Goal: Task Accomplishment & Management: Manage account settings

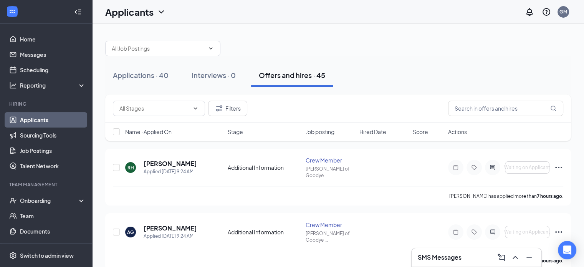
click at [410, 49] on div at bounding box center [338, 44] width 466 height 23
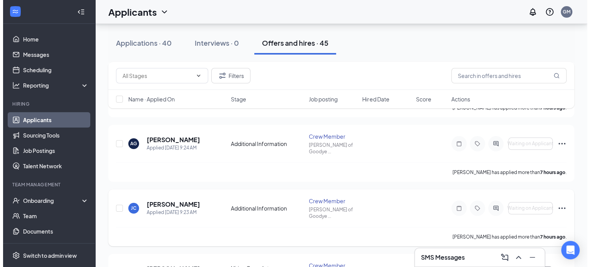
scroll to position [77, 0]
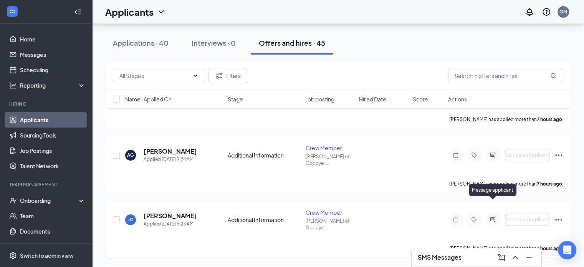
click at [494, 217] on icon "ActiveChat" at bounding box center [492, 219] width 5 height 5
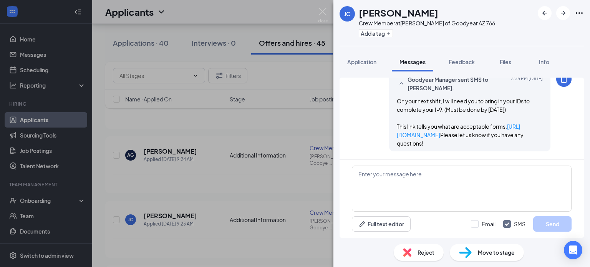
scroll to position [545, 0]
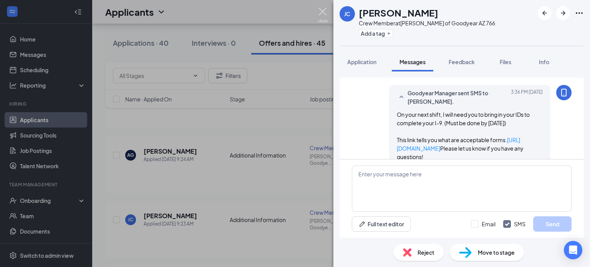
click at [321, 9] on img at bounding box center [323, 15] width 10 height 15
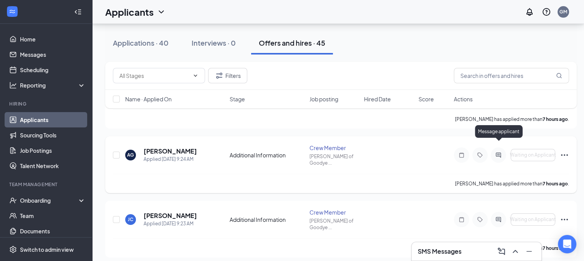
click at [498, 152] on icon "ActiveChat" at bounding box center [498, 154] width 5 height 5
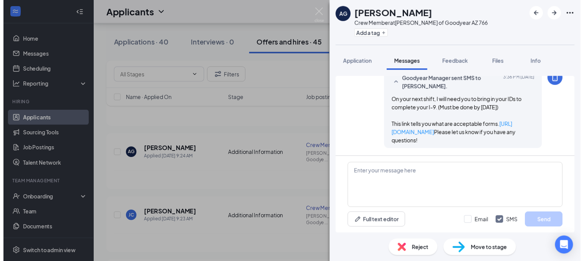
scroll to position [376, 0]
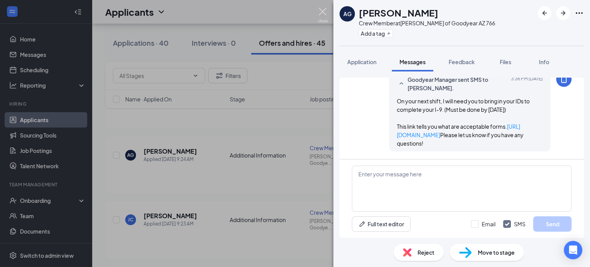
click at [324, 11] on img at bounding box center [323, 15] width 10 height 15
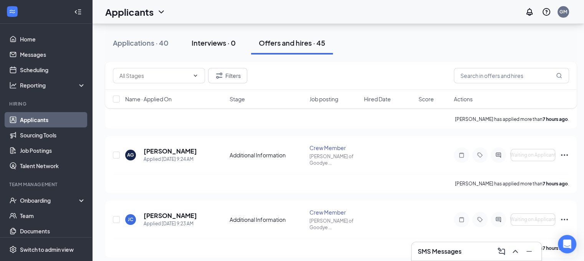
click at [220, 35] on button "Interviews · 0" at bounding box center [213, 42] width 59 height 23
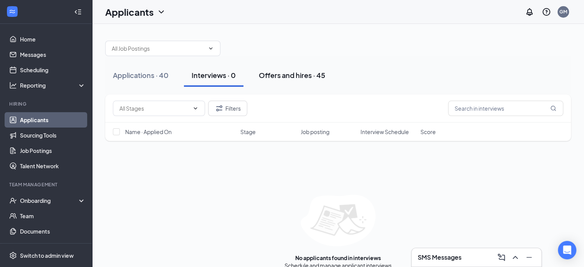
click at [299, 77] on div "Offers and hires · 45" at bounding box center [292, 75] width 66 height 10
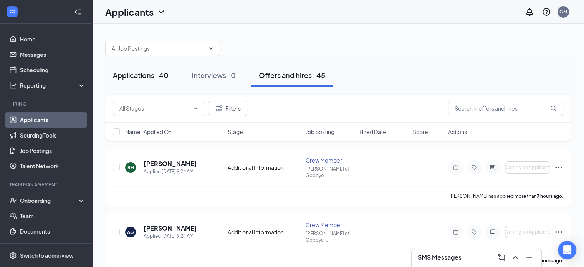
click at [151, 74] on div "Applications · 40" at bounding box center [141, 75] width 56 height 10
